Goal: Book appointment/travel/reservation

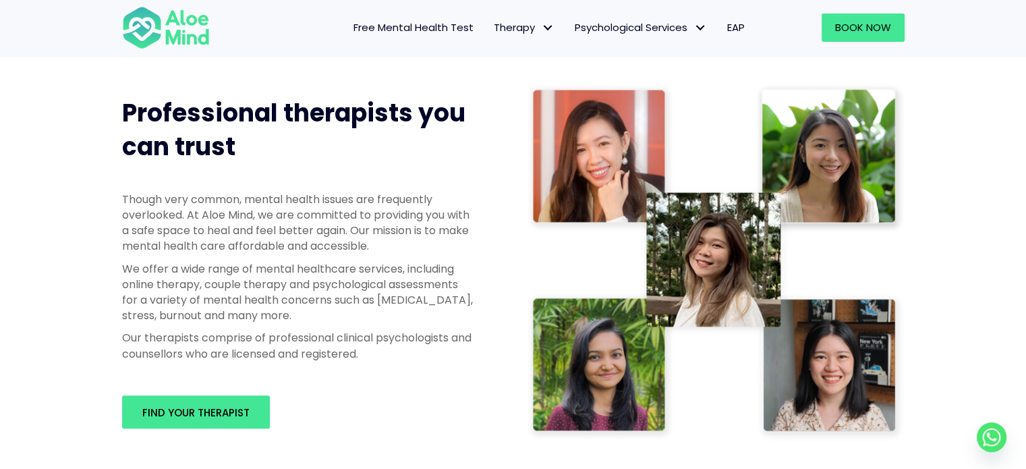
scroll to position [700, 0]
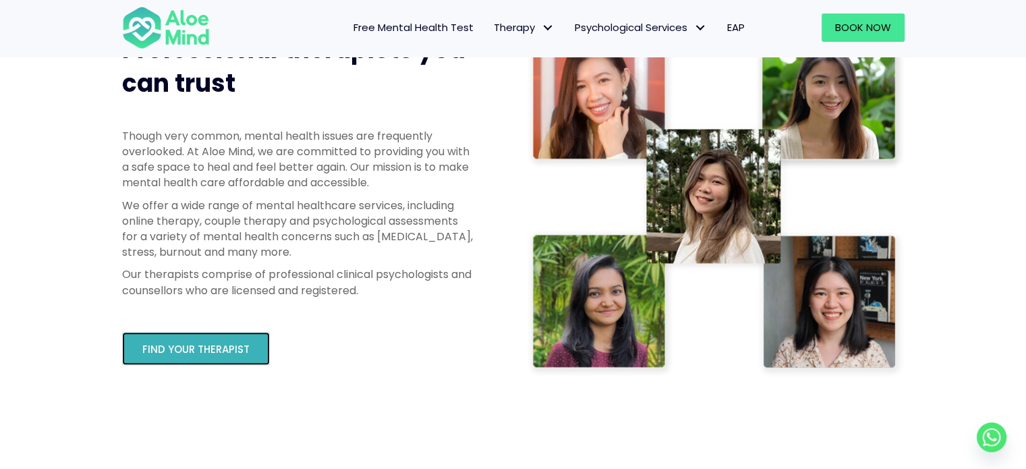
click at [231, 342] on span "Find your therapist" at bounding box center [195, 349] width 107 height 14
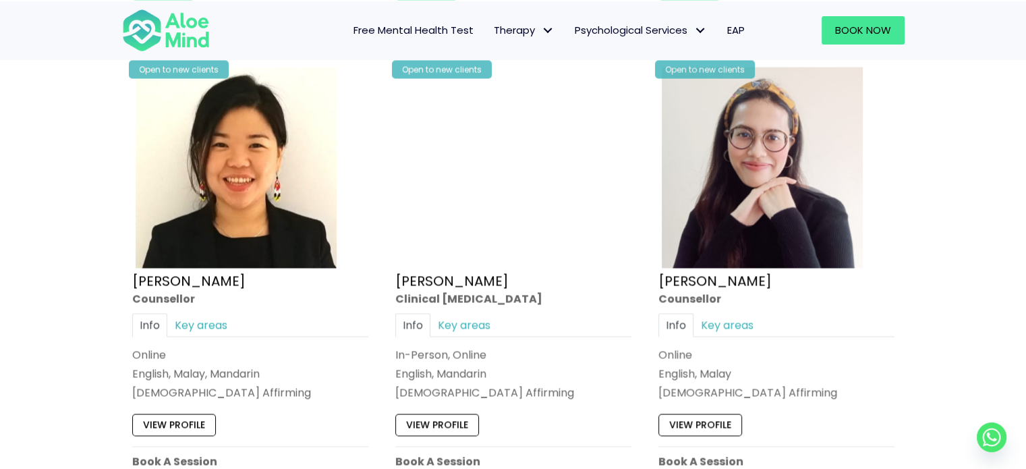
scroll to position [2212, 0]
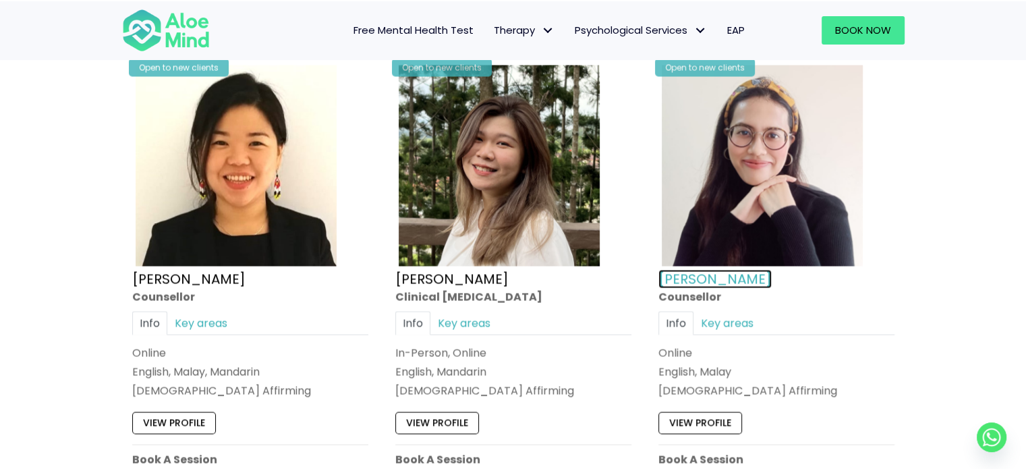
click at [681, 269] on link "[PERSON_NAME]" at bounding box center [715, 278] width 113 height 19
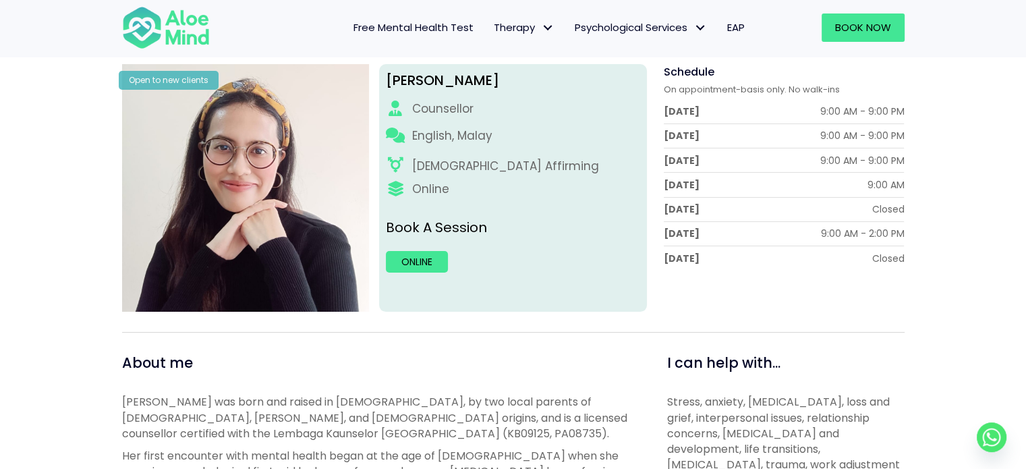
scroll to position [185, 0]
